Goal: Transaction & Acquisition: Book appointment/travel/reservation

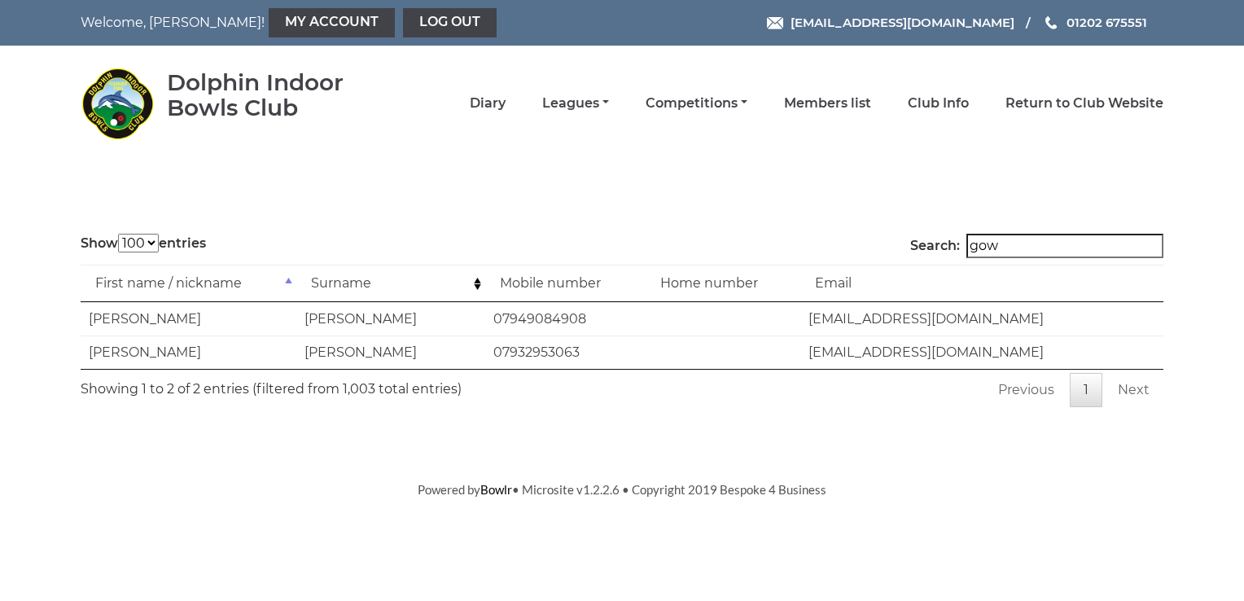
select select "100"
click at [492, 103] on link "Diary" at bounding box center [488, 105] width 36 height 18
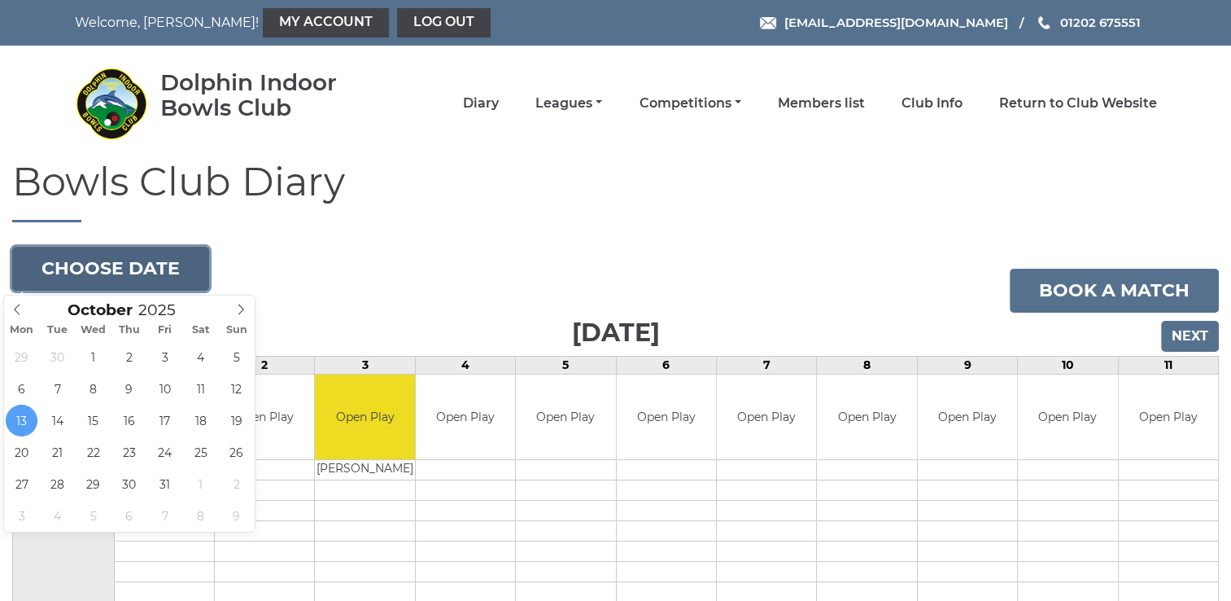
click at [129, 275] on button "Choose date" at bounding box center [110, 269] width 197 height 44
type input "[DATE]"
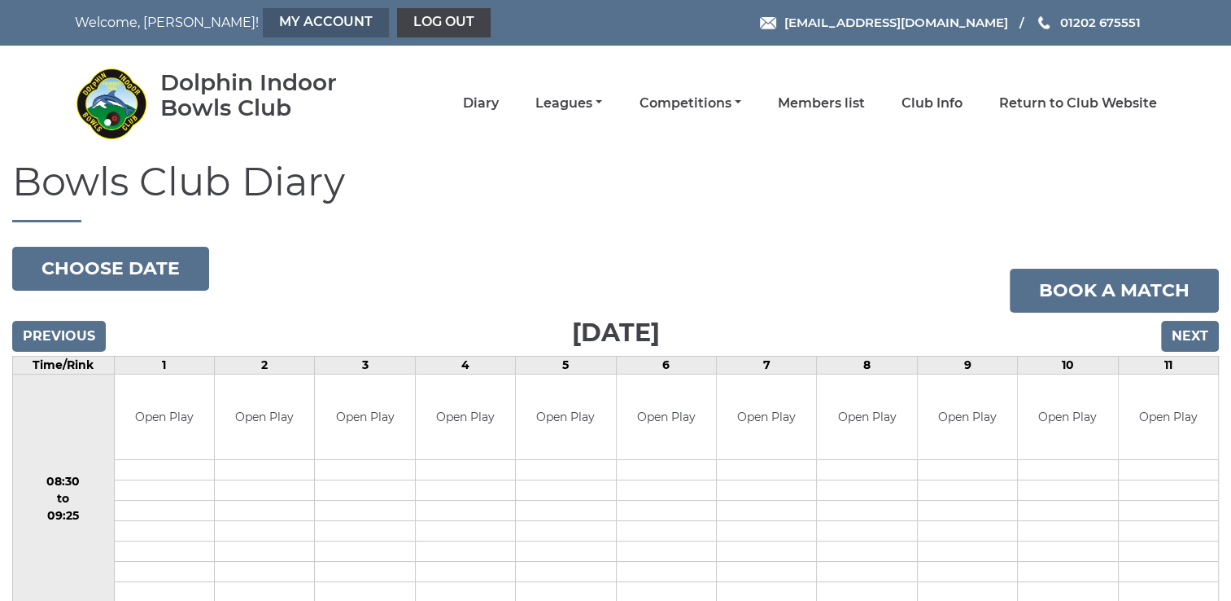
click at [290, 22] on link "My Account" at bounding box center [326, 22] width 126 height 29
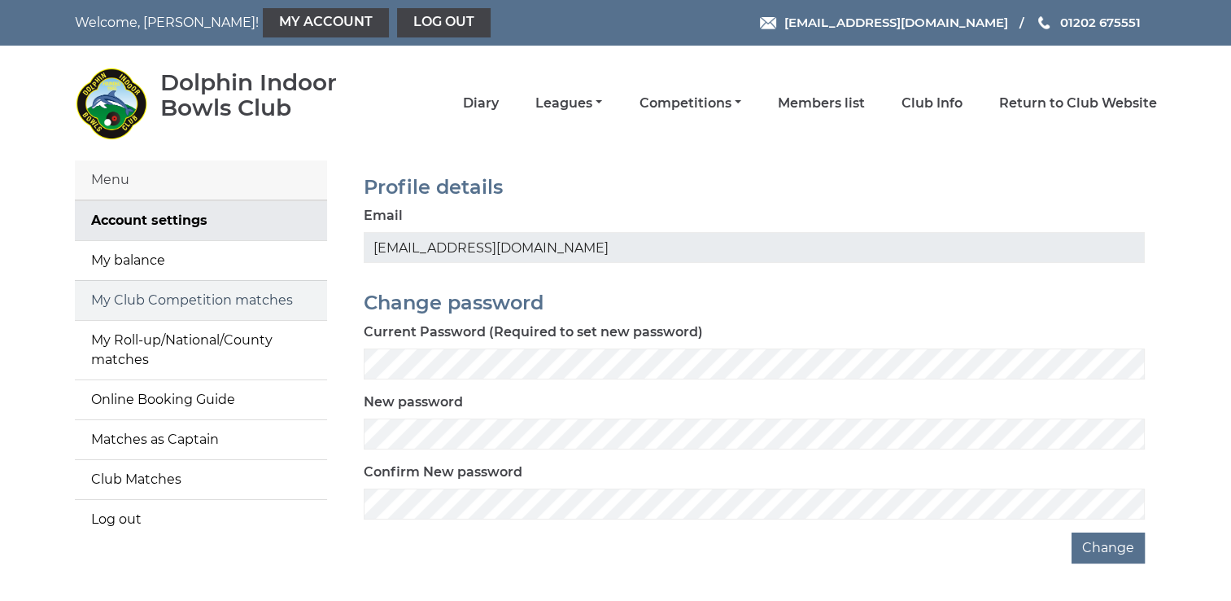
click at [225, 303] on link "My Club Competition matches" at bounding box center [201, 300] width 252 height 39
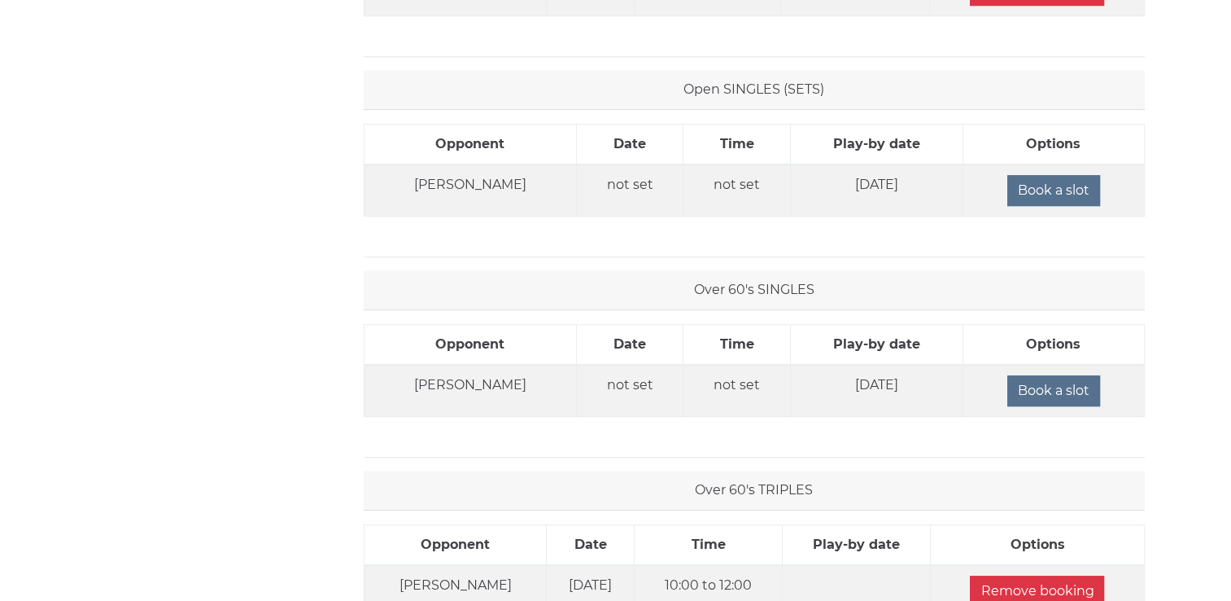
scroll to position [977, 0]
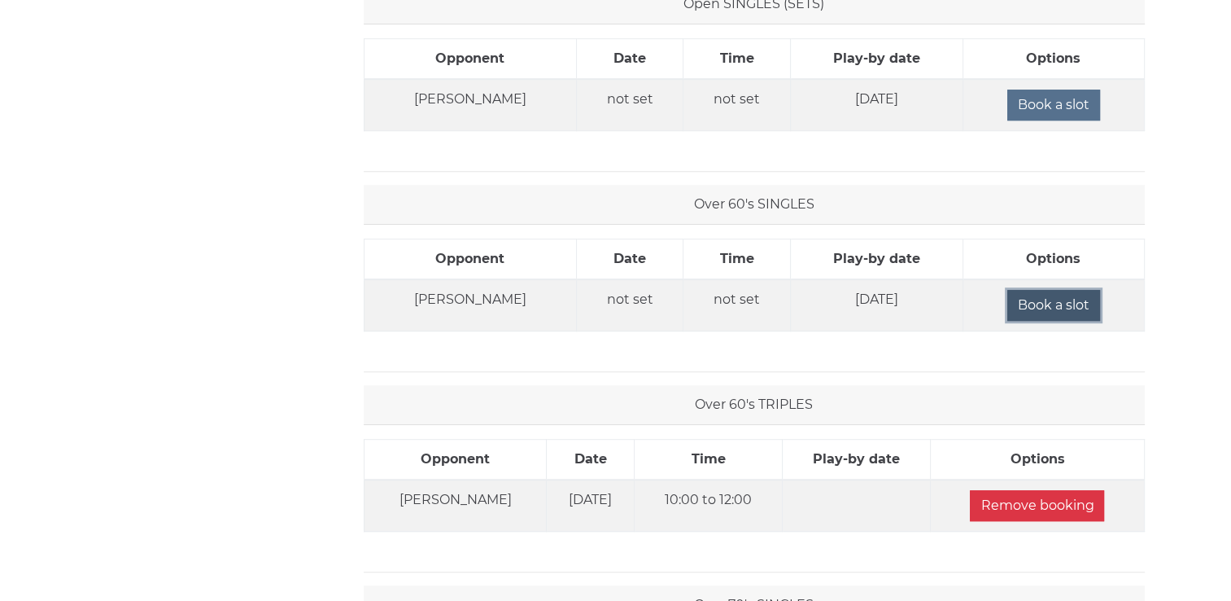
click at [1044, 300] on input "Book a slot" at bounding box center [1054, 305] width 93 height 31
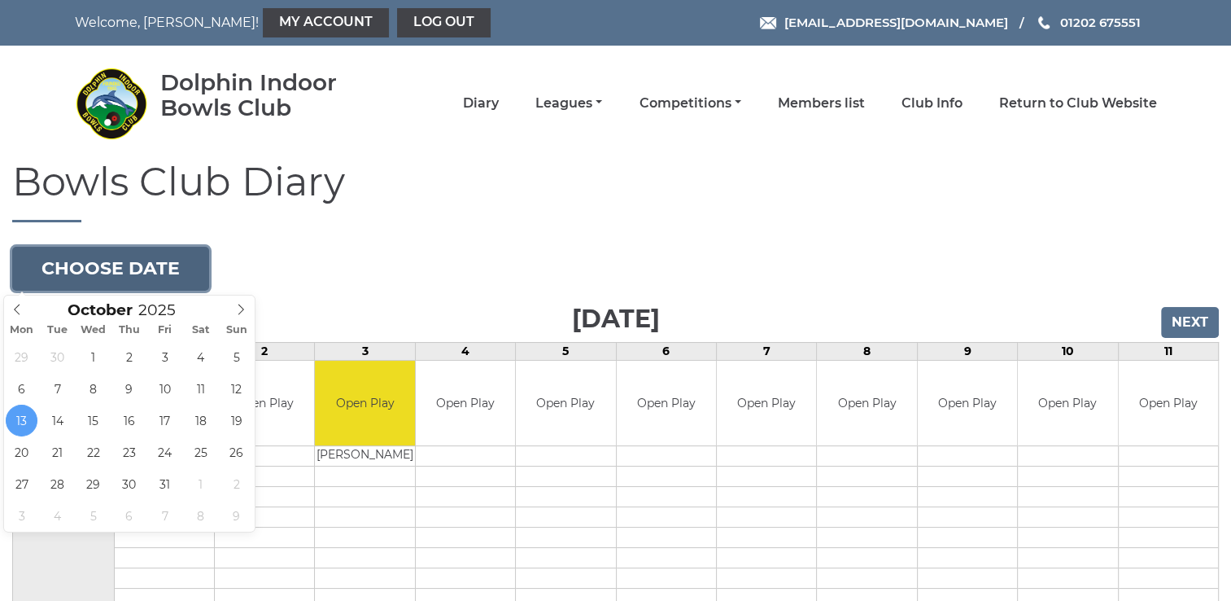
click at [125, 269] on button "Choose date" at bounding box center [110, 269] width 197 height 44
type input "2025-10-29"
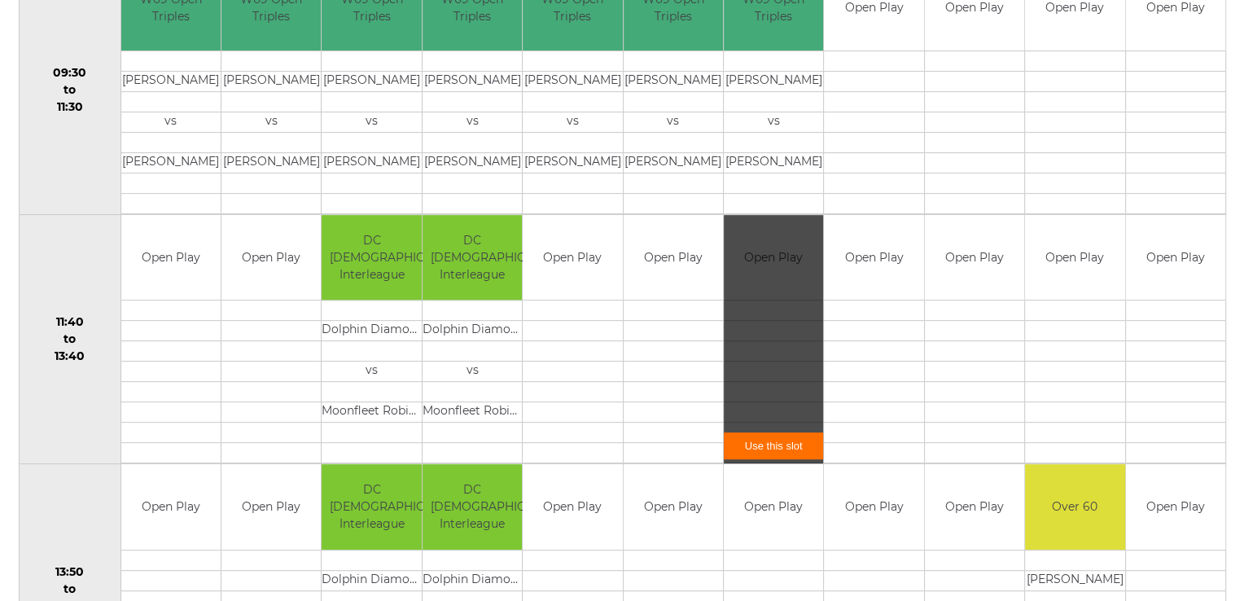
scroll to position [733, 0]
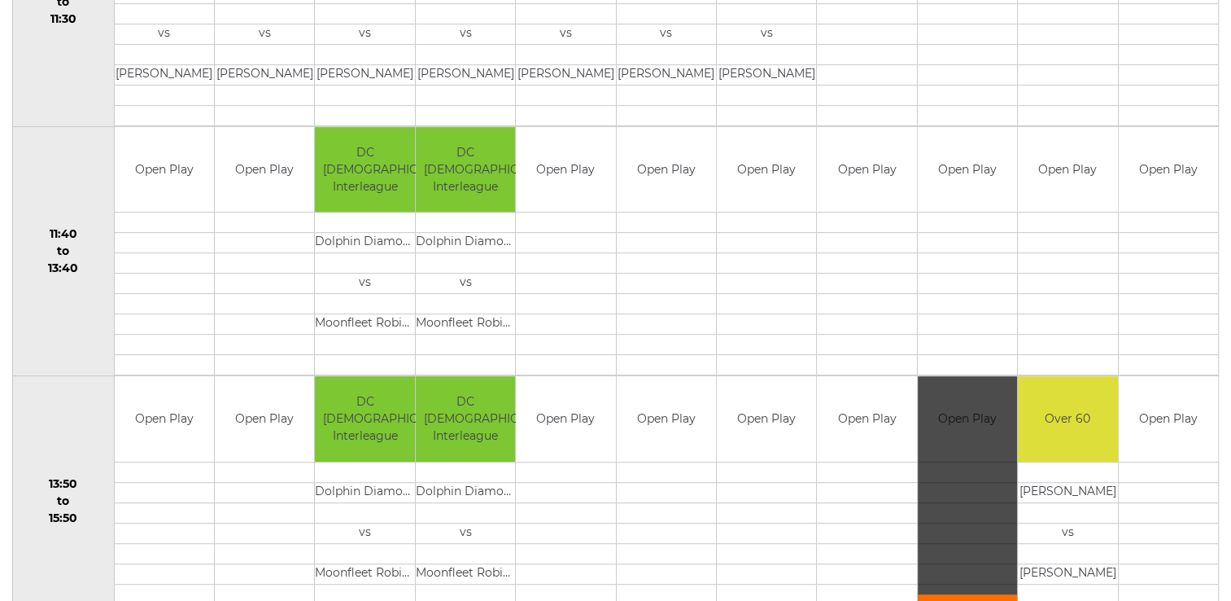
click at [970, 405] on div "Use this slot" at bounding box center [967, 500] width 99 height 249
click at [978, 597] on link "Use this slot" at bounding box center [967, 607] width 99 height 27
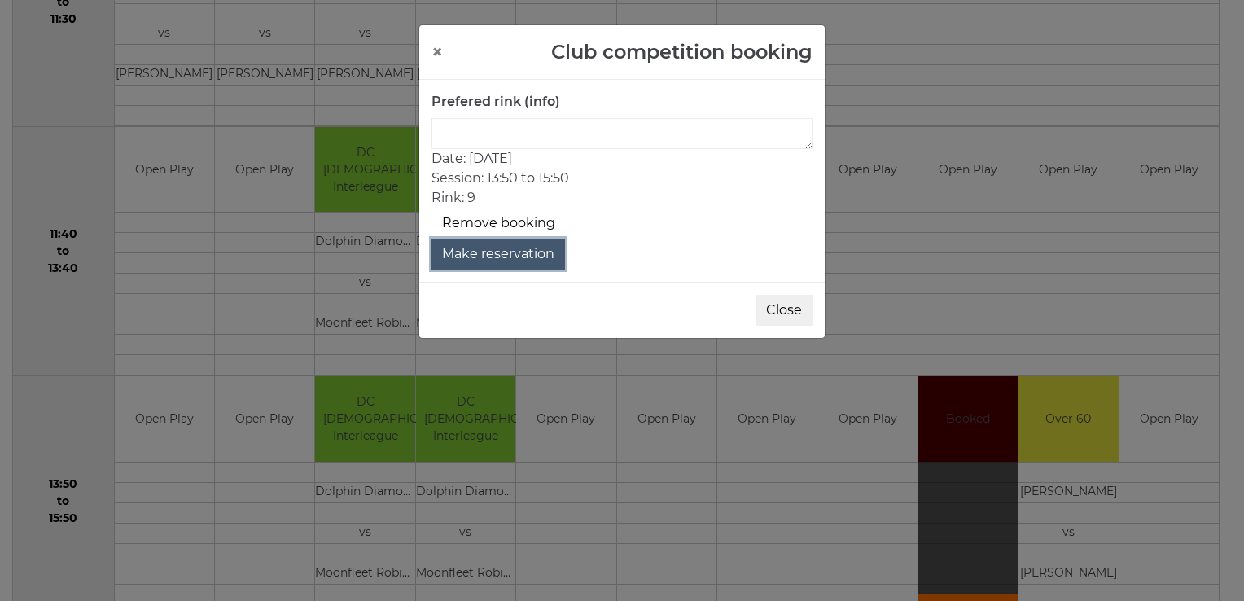
click at [511, 254] on button "Make reservation" at bounding box center [497, 253] width 133 height 31
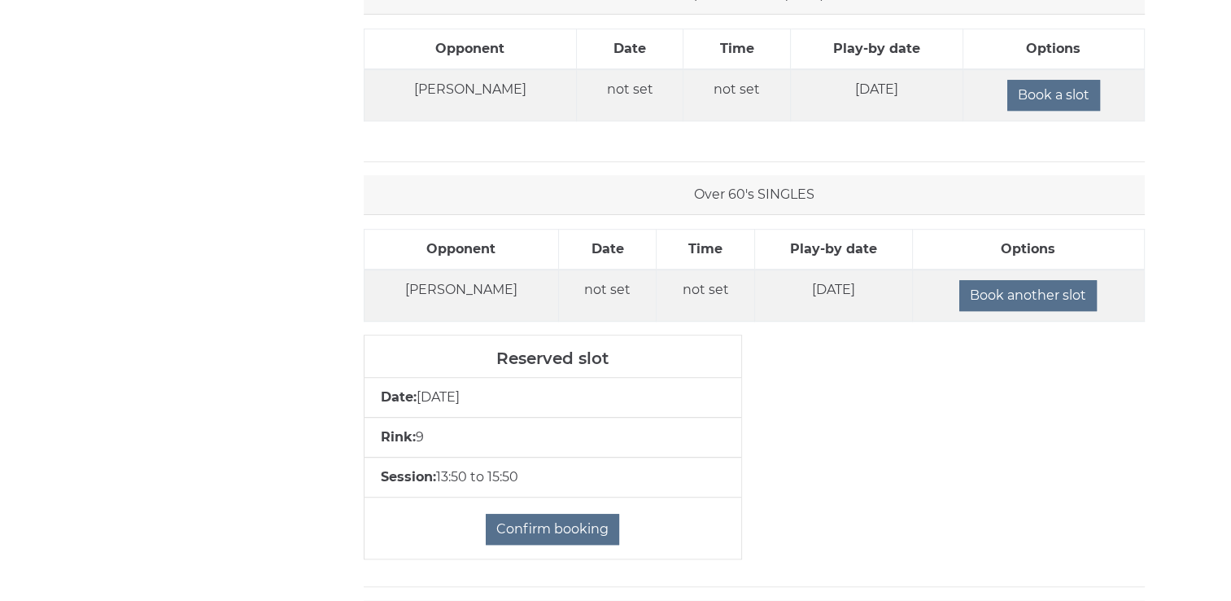
scroll to position [1058, 0]
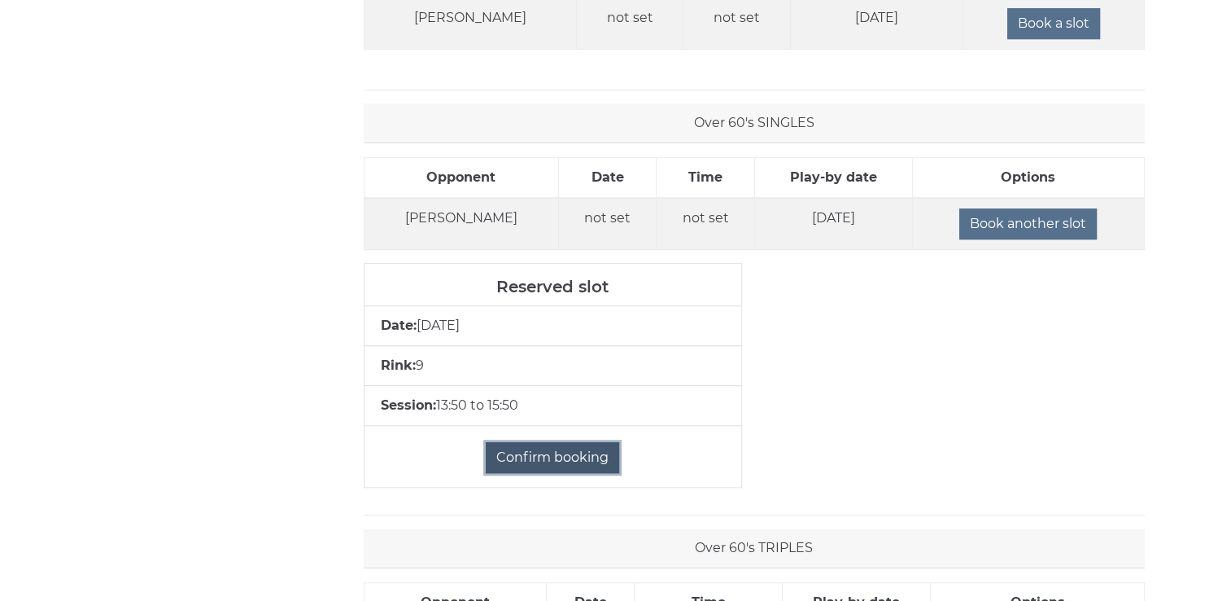
click at [557, 448] on input "Confirm booking" at bounding box center [552, 457] width 133 height 31
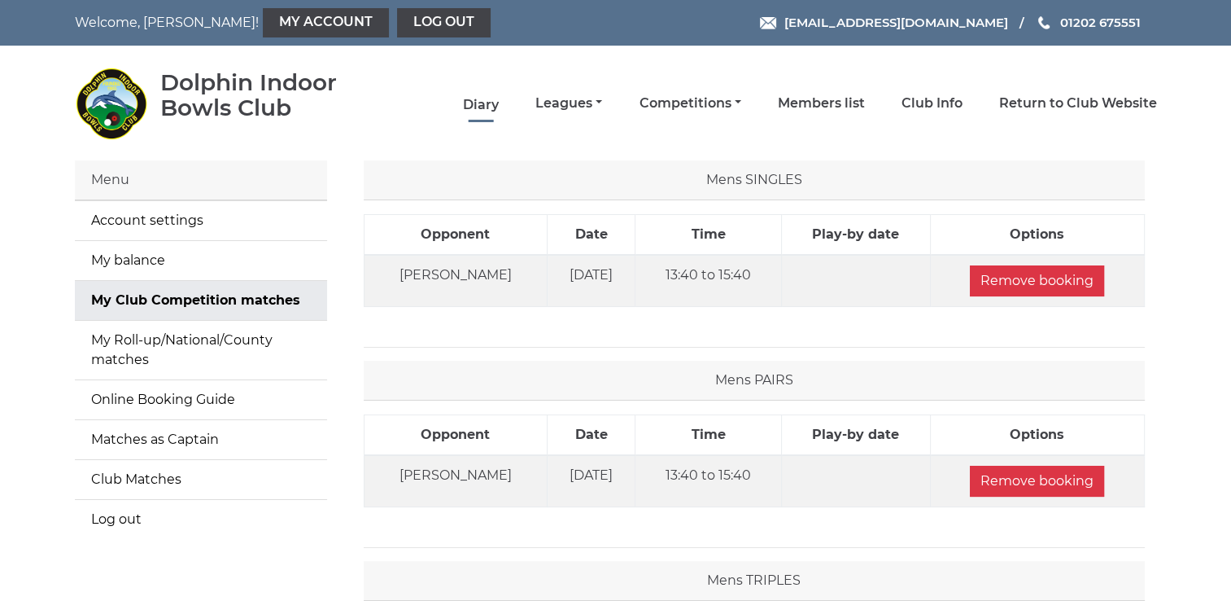
click at [492, 106] on link "Diary" at bounding box center [481, 105] width 36 height 18
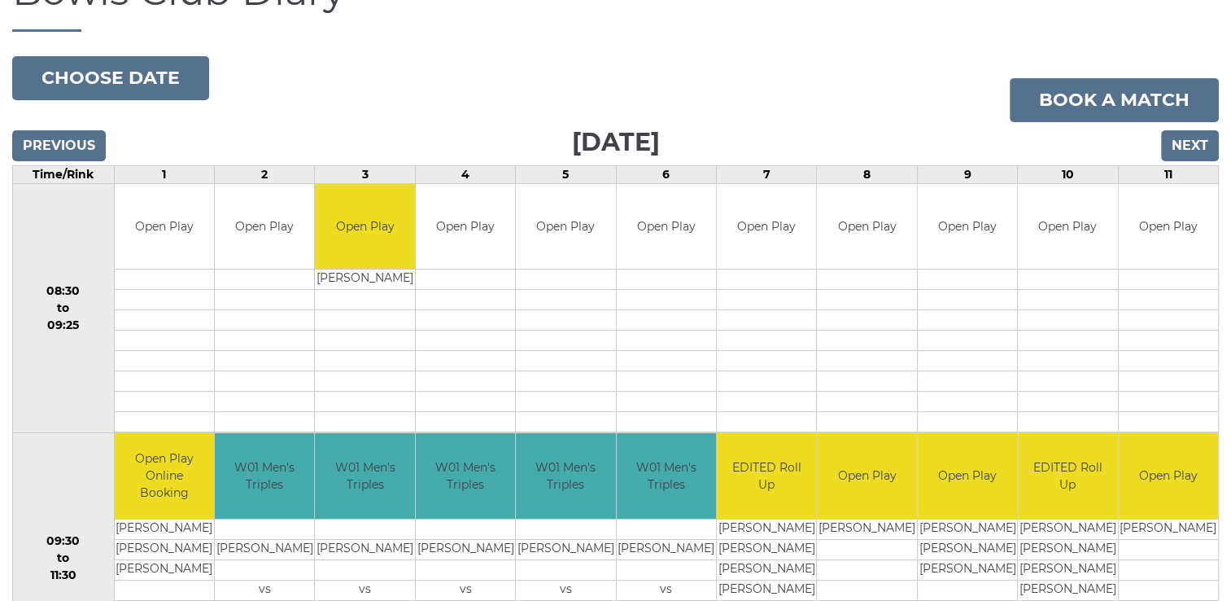
scroll to position [163, 0]
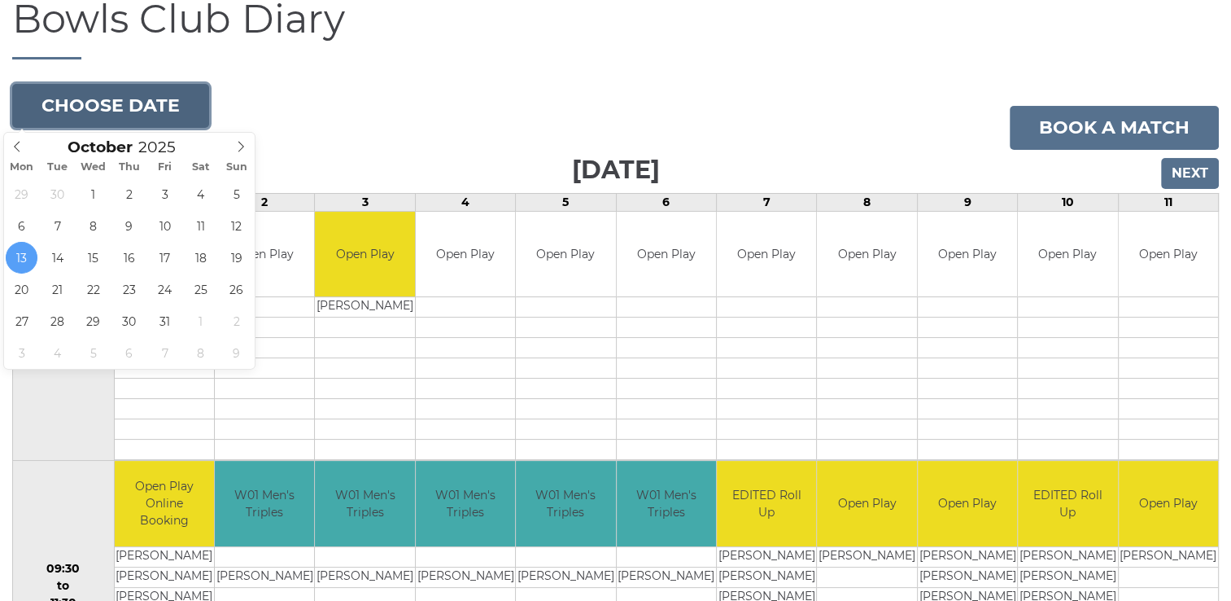
click at [160, 109] on button "Choose date" at bounding box center [110, 106] width 197 height 44
type input "[DATE]"
